Goal: Task Accomplishment & Management: Use online tool/utility

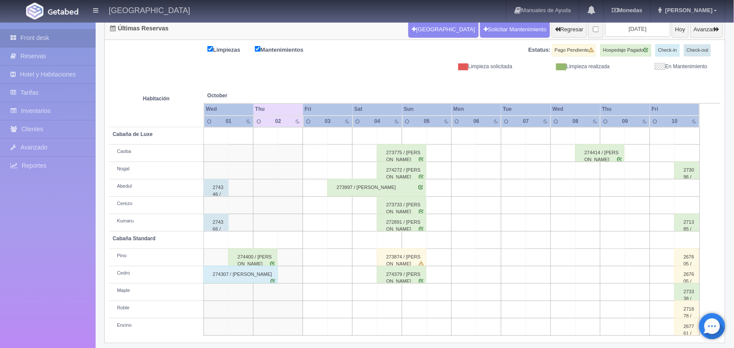
scroll to position [99, 0]
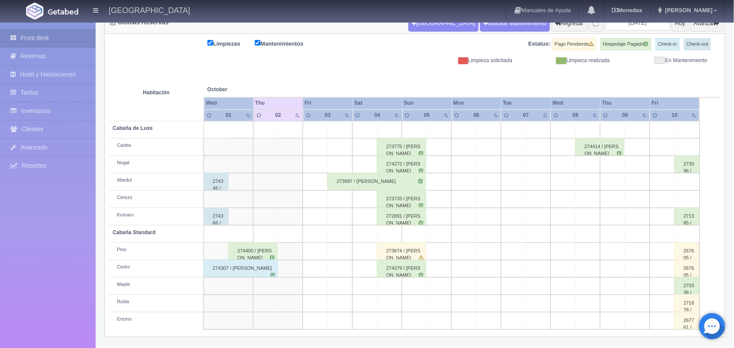
click at [259, 273] on div "274307 / [PERSON_NAME]" at bounding box center [240, 268] width 74 height 17
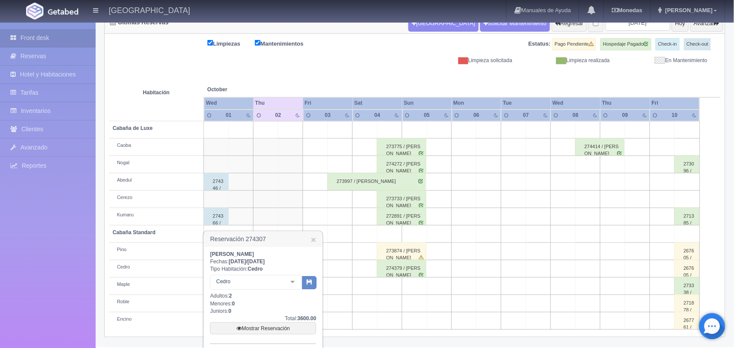
scroll to position [161, 0]
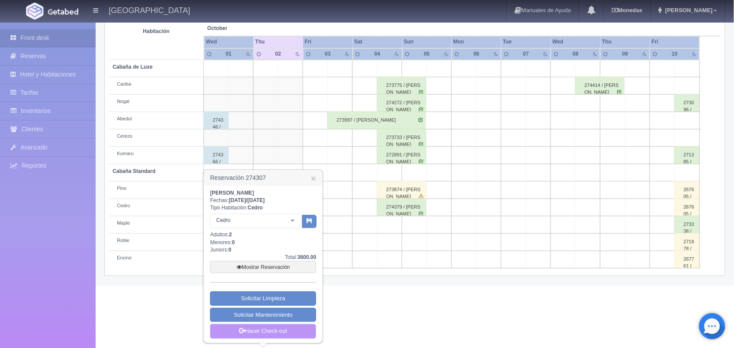
click at [249, 333] on link "Hacer Check-out" at bounding box center [263, 331] width 106 height 15
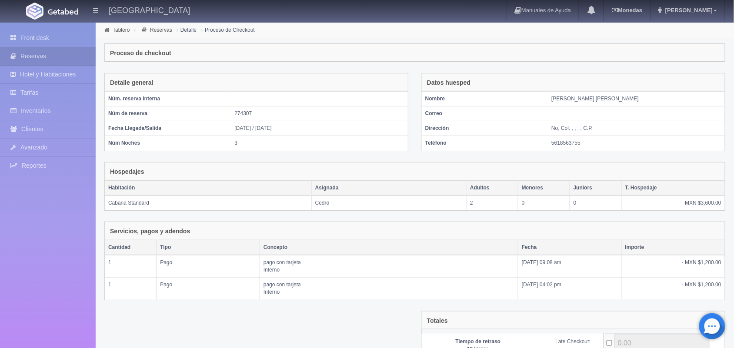
scroll to position [122, 0]
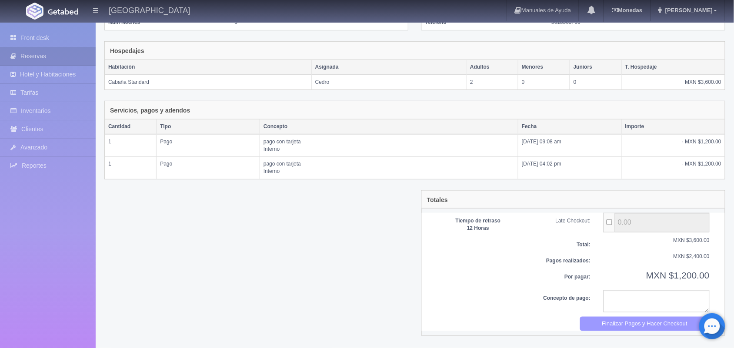
click at [621, 329] on button "Finalizar Pagos y Hacer Checkout" at bounding box center [645, 324] width 130 height 14
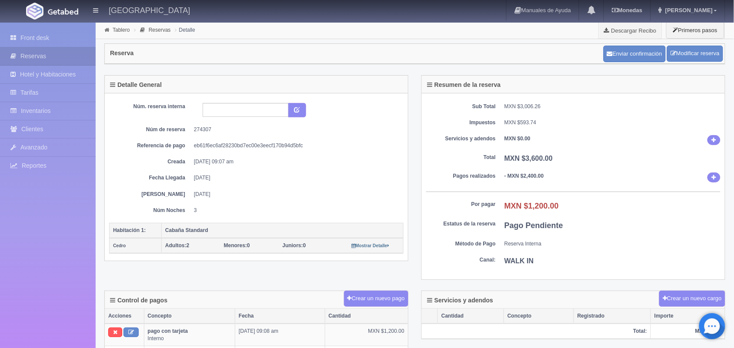
click at [399, 48] on div "Reserva Enviar confirmación Modificar reserva" at bounding box center [415, 54] width 620 height 20
click at [359, 302] on button "Crear un nuevo pago" at bounding box center [376, 299] width 64 height 16
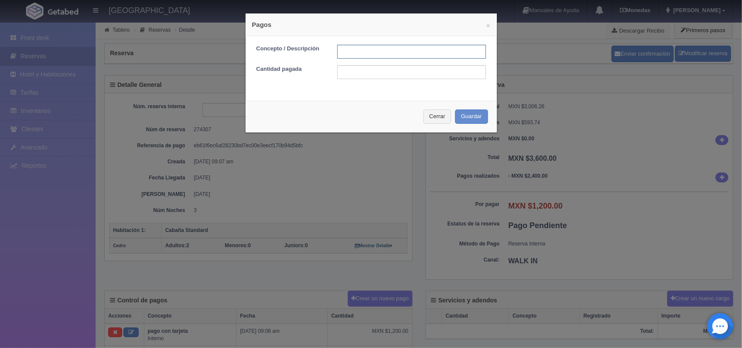
click at [364, 51] on input "text" at bounding box center [411, 52] width 149 height 14
click at [412, 54] on input "pago con tarjeta 02/10/" at bounding box center [411, 52] width 149 height 14
type input "pago con tarjeta [DATE]"
click at [374, 66] on input "text" at bounding box center [411, 72] width 149 height 14
type input "1200.00"
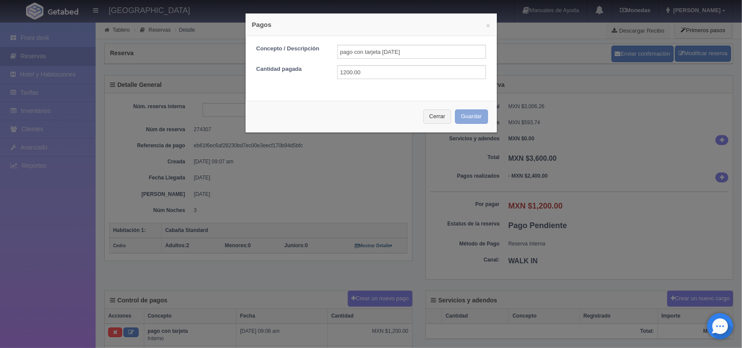
click at [482, 113] on button "Guardar" at bounding box center [471, 117] width 33 height 14
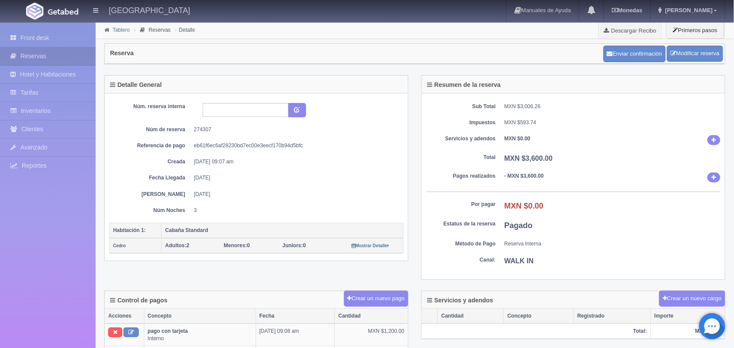
click at [123, 30] on link "Tablero" at bounding box center [121, 30] width 17 height 6
